Goal: Task Accomplishment & Management: Use online tool/utility

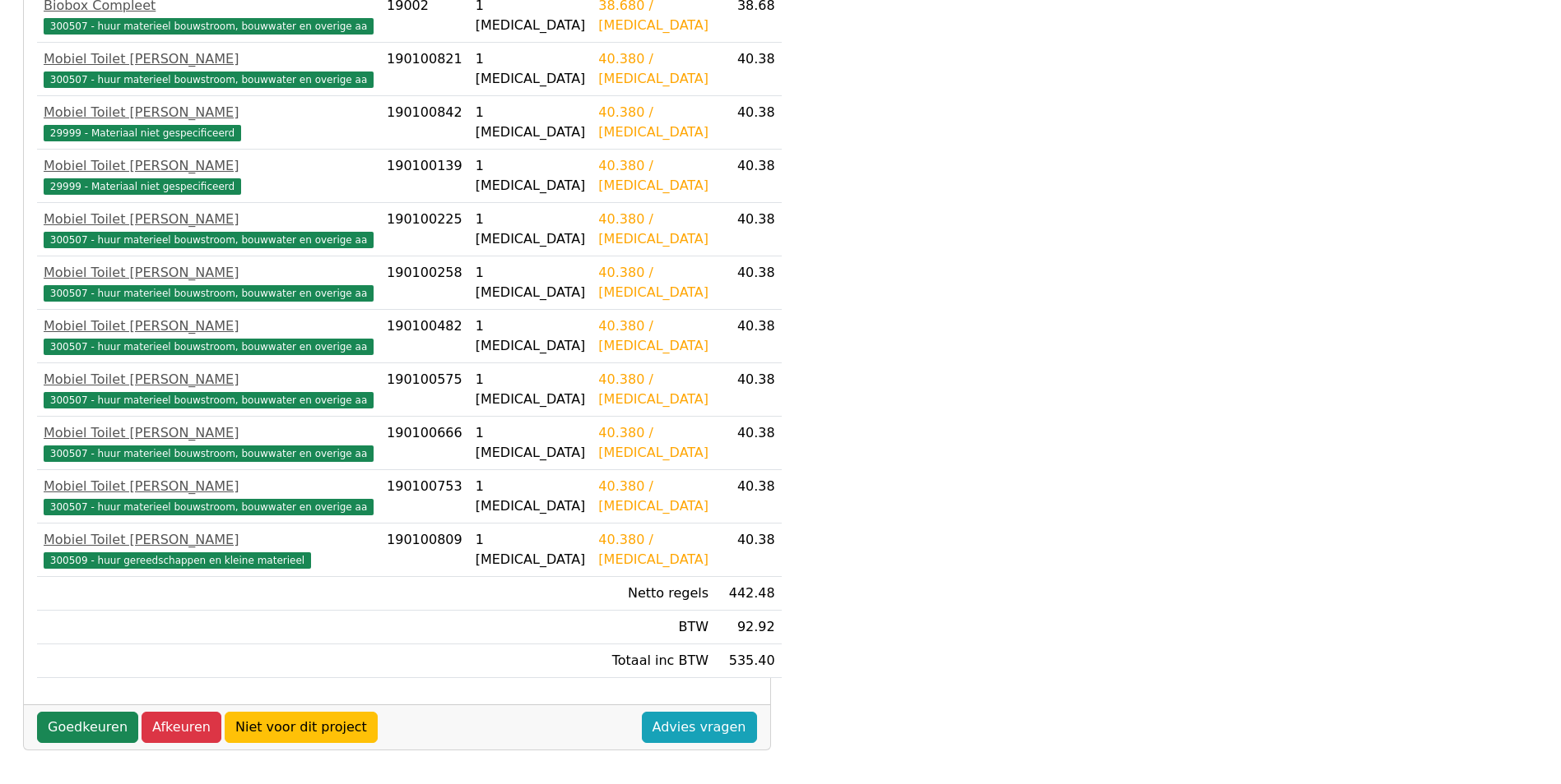
scroll to position [435, 0]
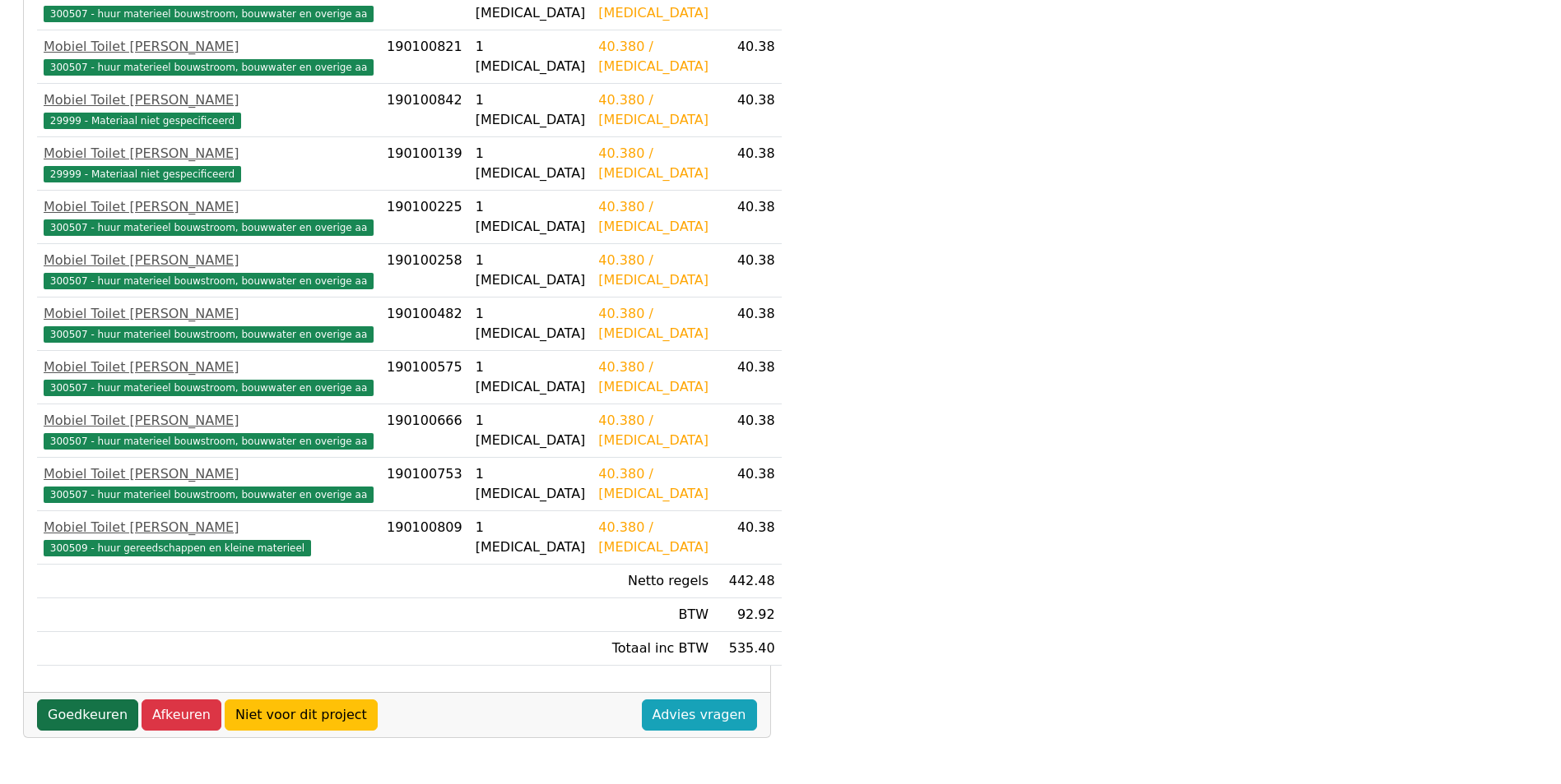
click at [87, 702] on link "Goedkeuren" at bounding box center [87, 715] width 101 height 31
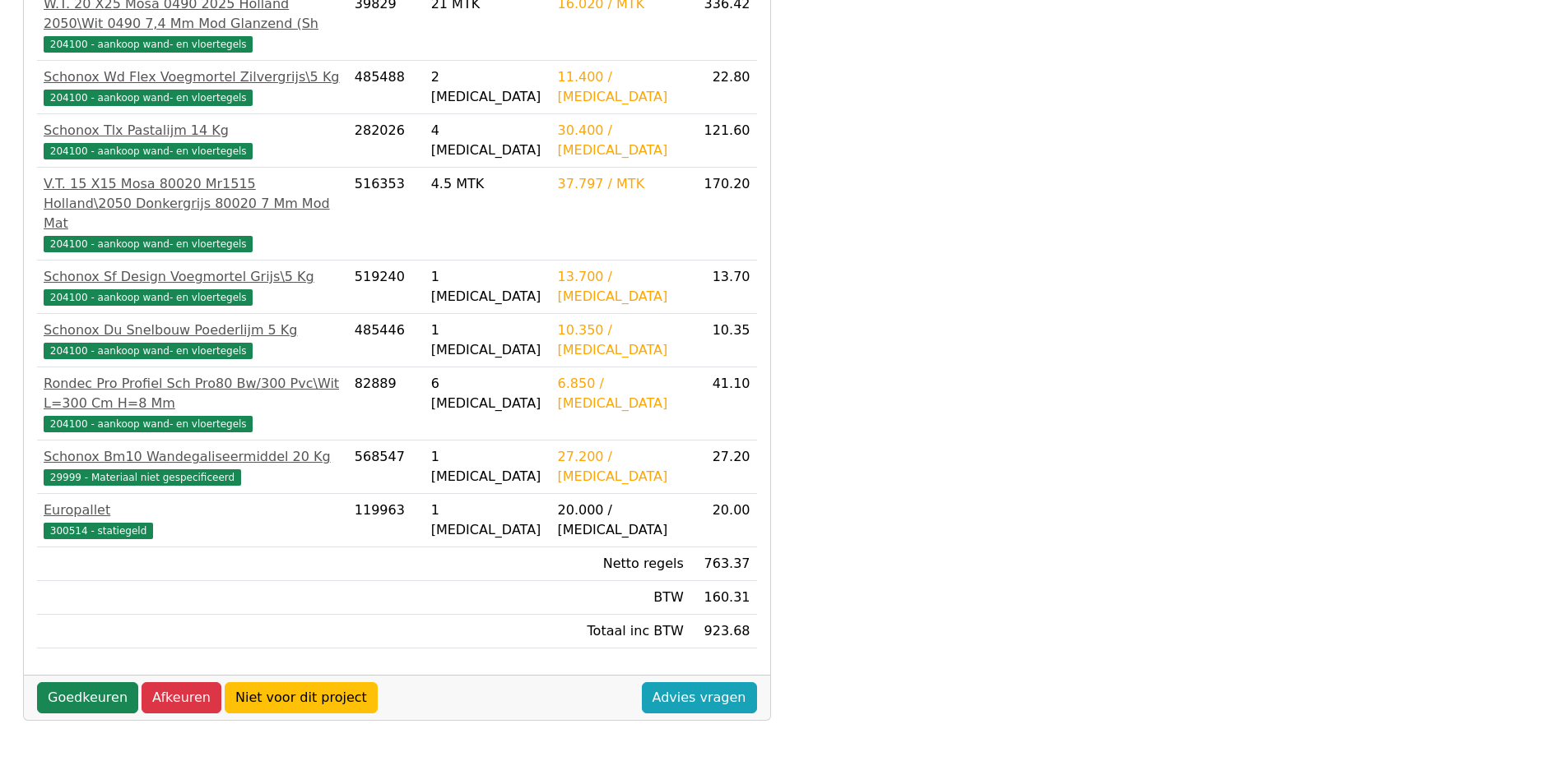
scroll to position [411, 0]
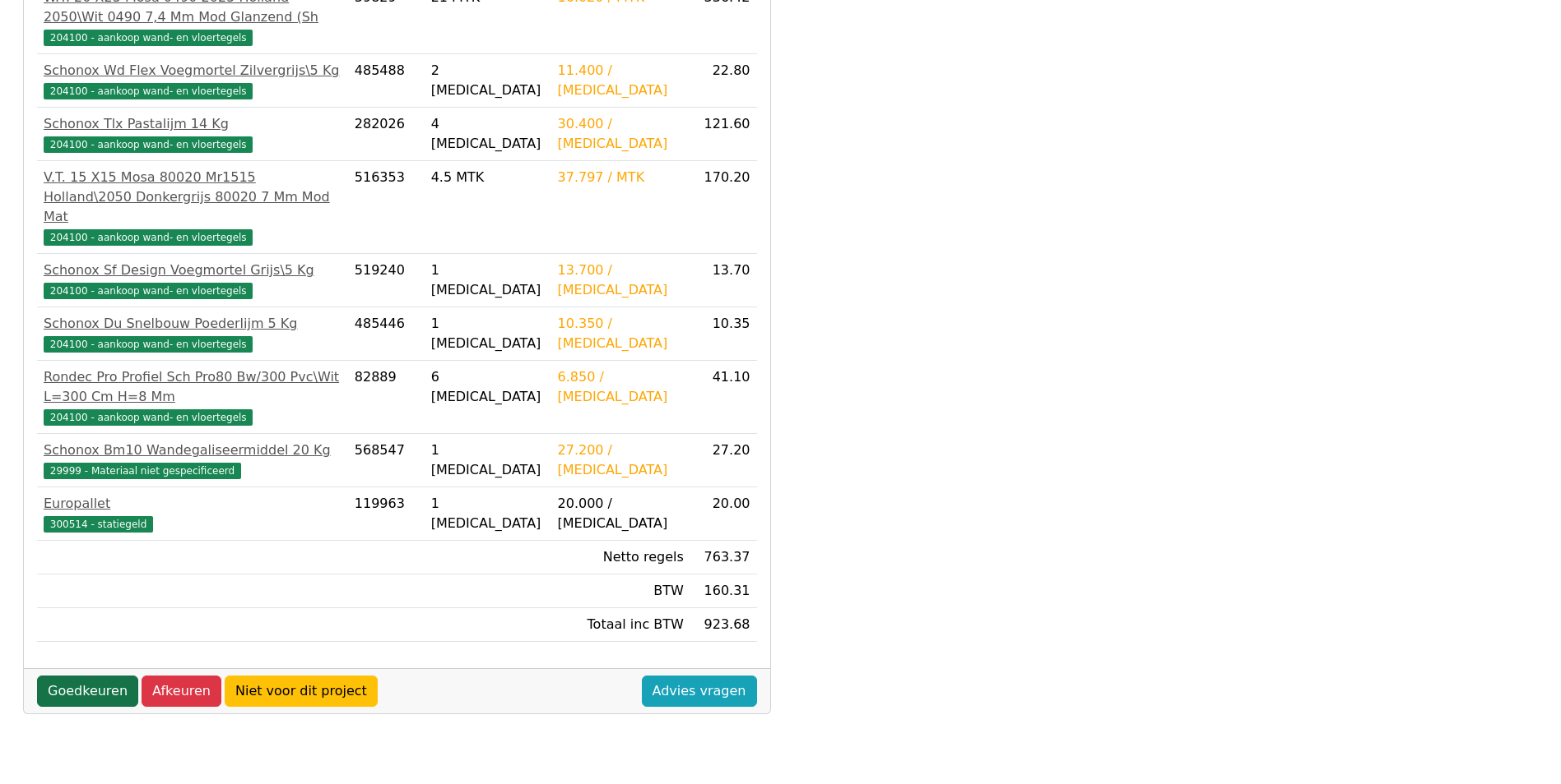
click at [87, 676] on link "Goedkeuren" at bounding box center [87, 692] width 101 height 31
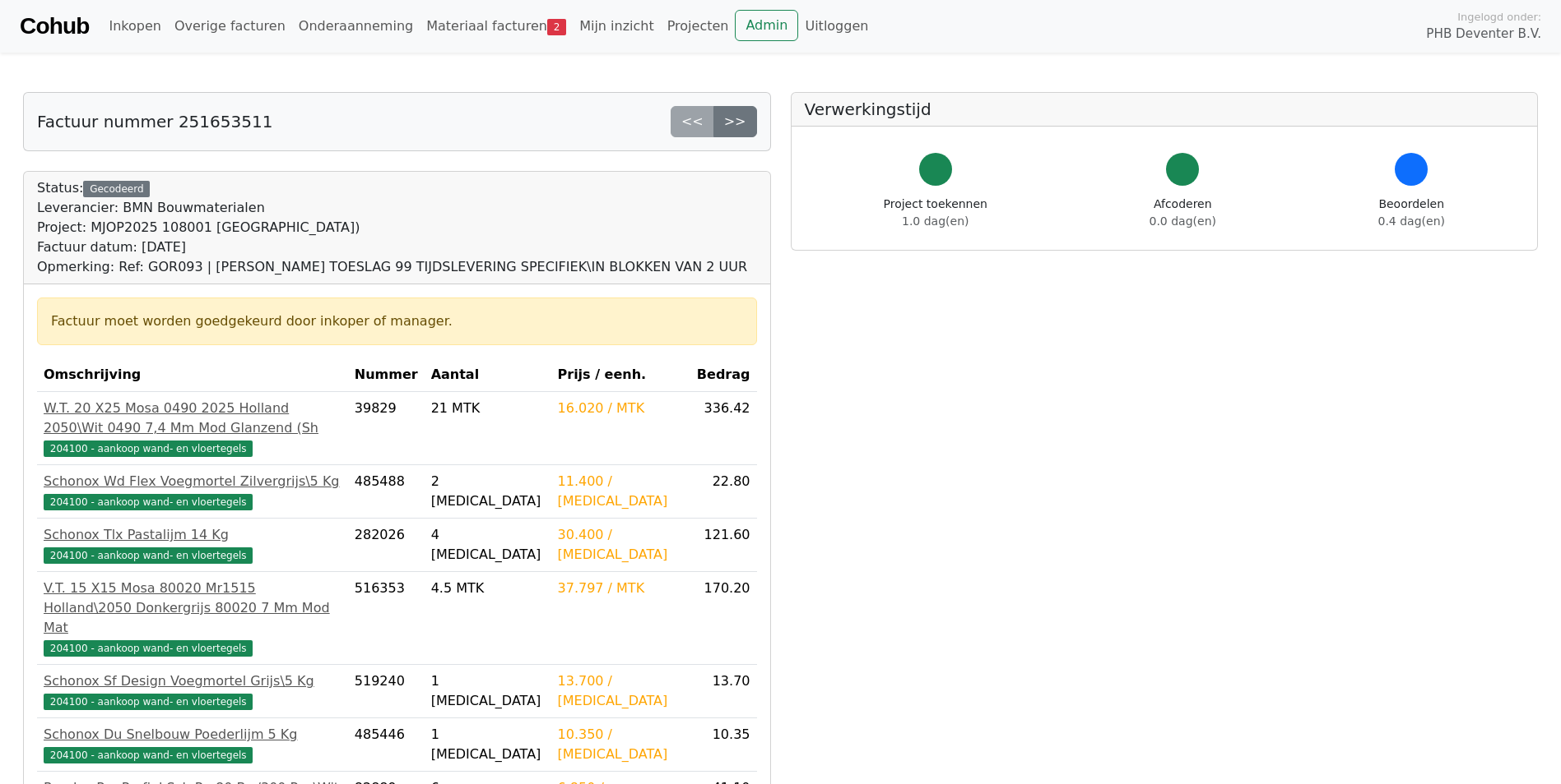
scroll to position [411, 0]
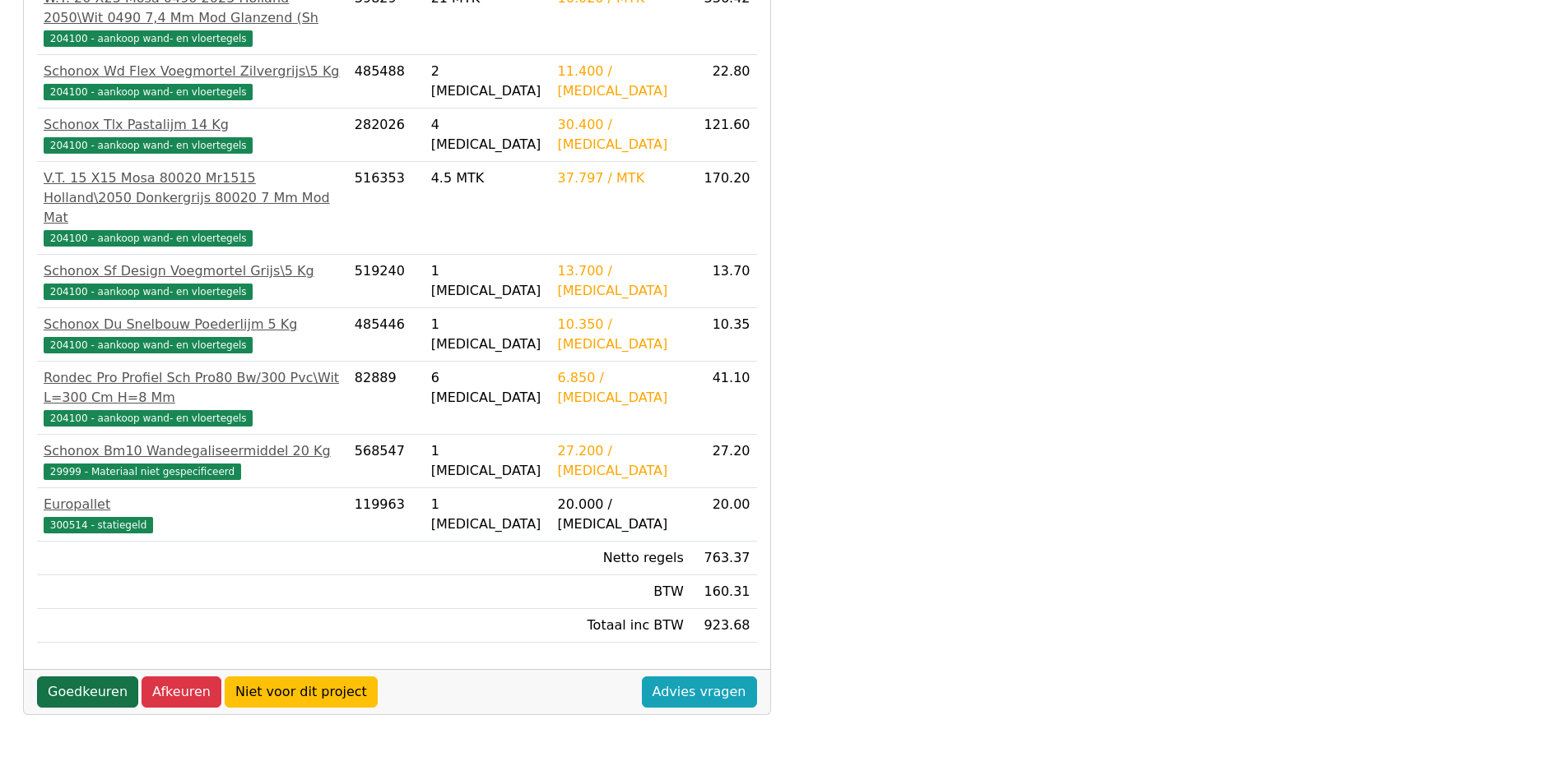
click at [86, 677] on link "Goedkeuren" at bounding box center [87, 693] width 101 height 31
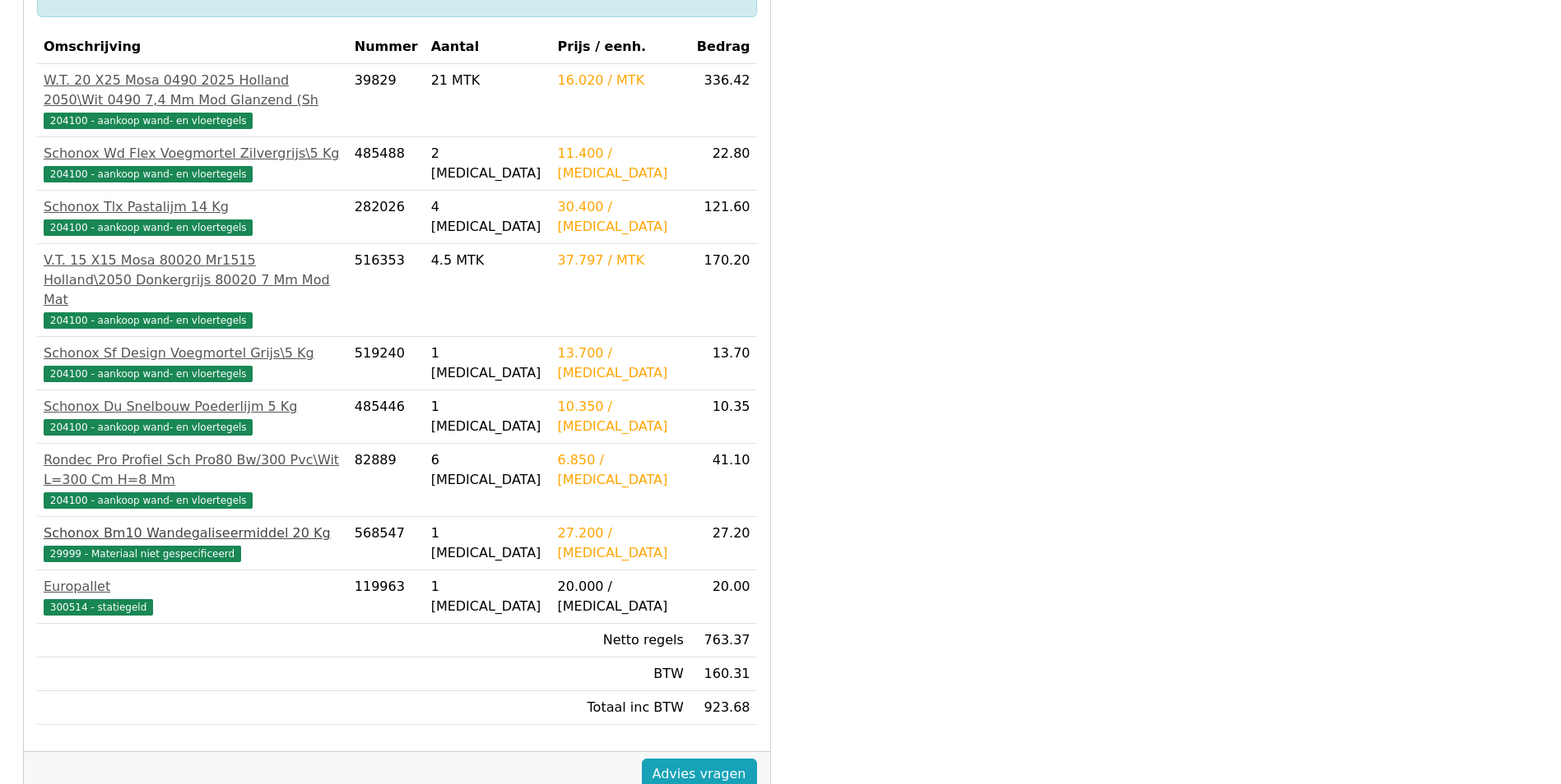
scroll to position [329, 0]
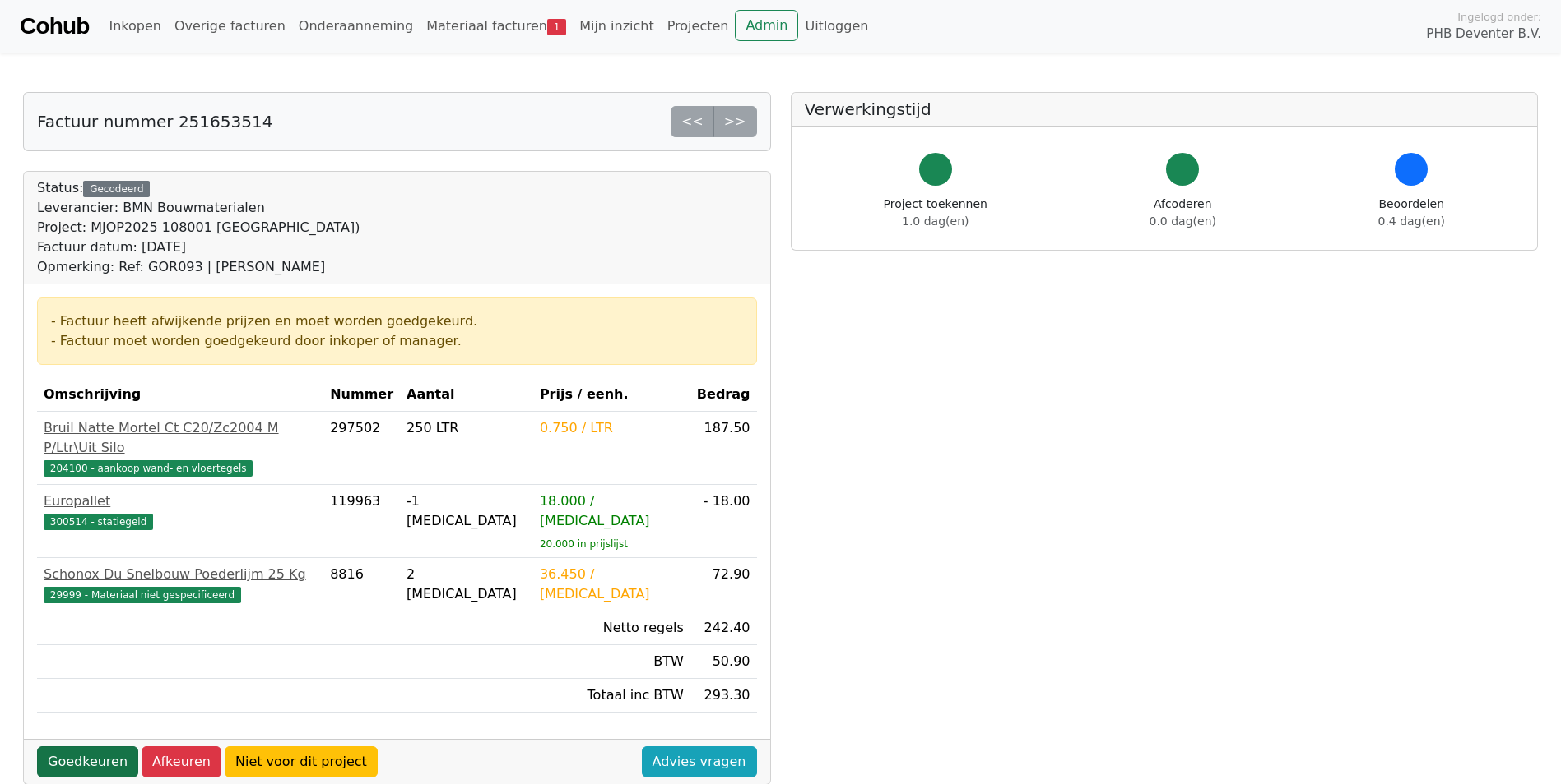
click at [106, 747] on link "Goedkeuren" at bounding box center [87, 762] width 101 height 31
